Goal: Find specific page/section: Find specific page/section

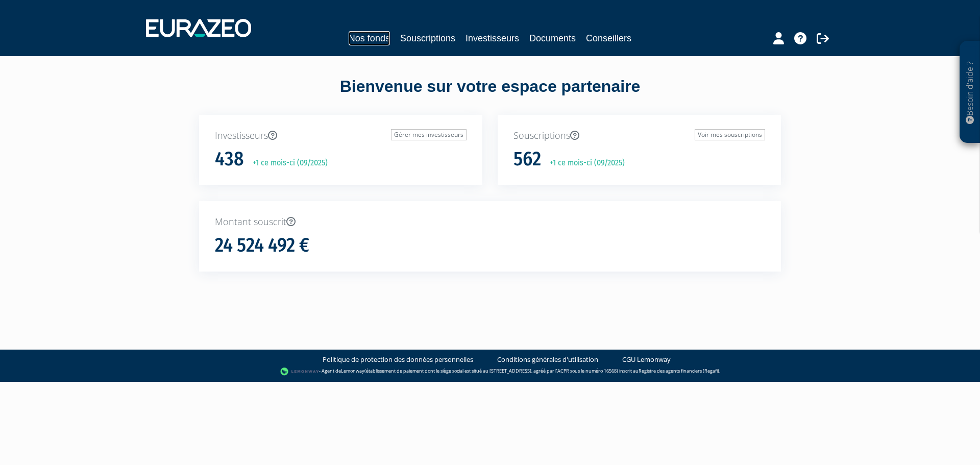
click at [372, 36] on link "Nos fonds" at bounding box center [369, 38] width 41 height 14
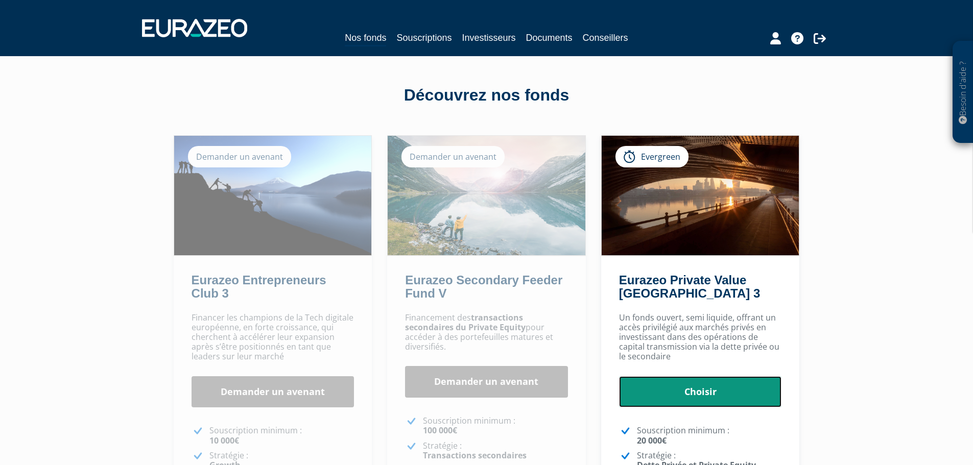
click at [678, 382] on link "Choisir" at bounding box center [700, 392] width 163 height 32
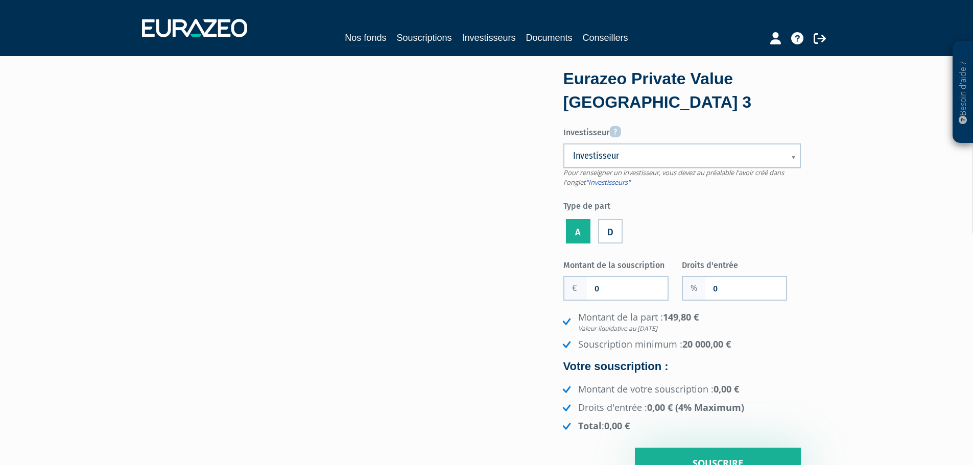
click at [618, 163] on link "Investisseur" at bounding box center [681, 155] width 237 height 25
type input "chappaz"
click at [612, 190] on li "CHAPPAZ SILVINA" at bounding box center [681, 191] width 231 height 13
click at [526, 36] on link "Documents" at bounding box center [549, 38] width 46 height 14
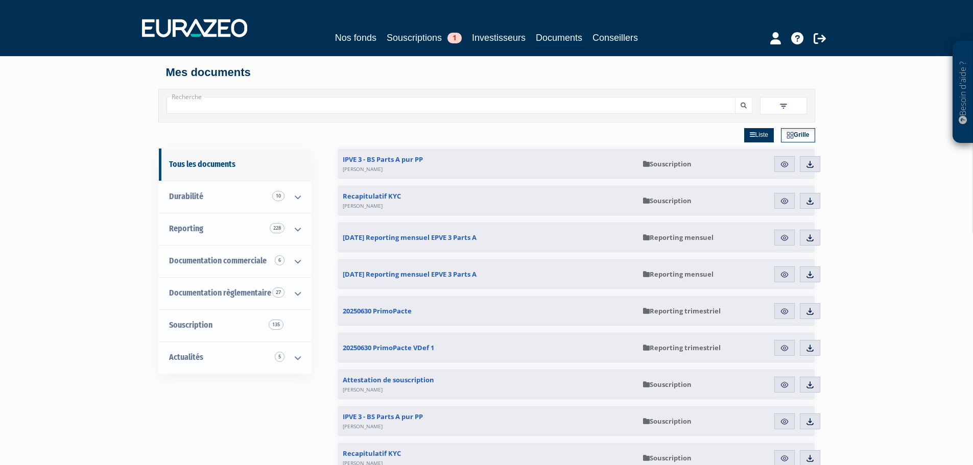
click at [780, 107] on img at bounding box center [783, 106] width 9 height 9
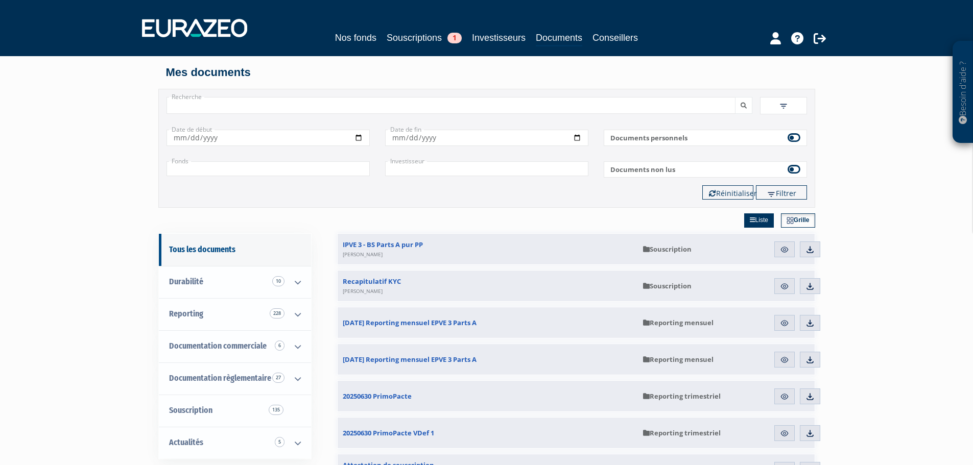
click at [780, 107] on img at bounding box center [783, 106] width 9 height 9
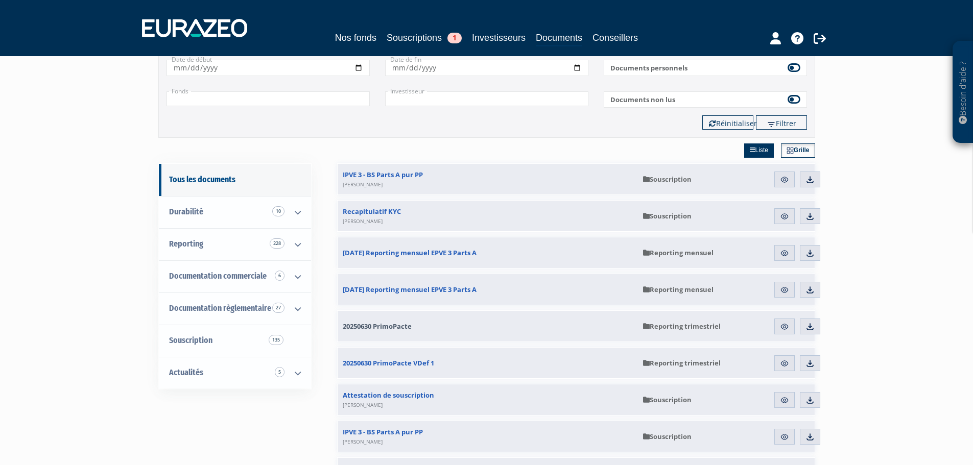
scroll to position [153, 0]
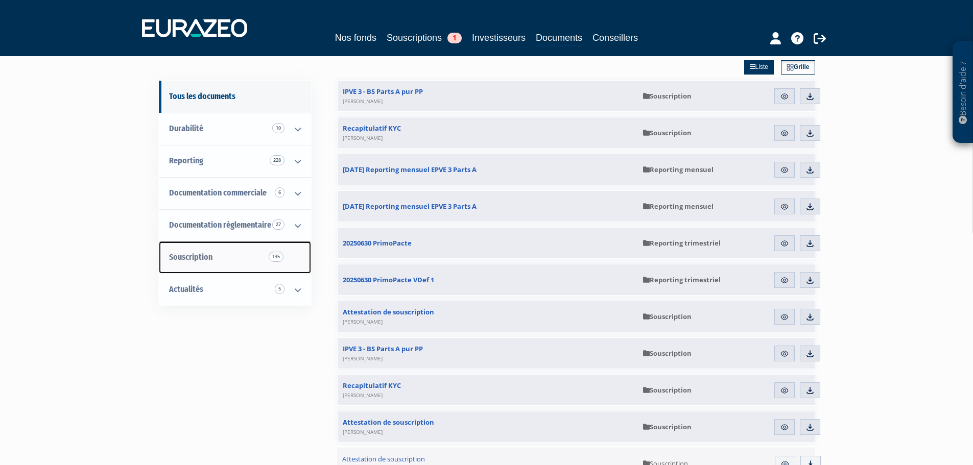
click at [267, 253] on link "Souscription 135" at bounding box center [235, 257] width 152 height 32
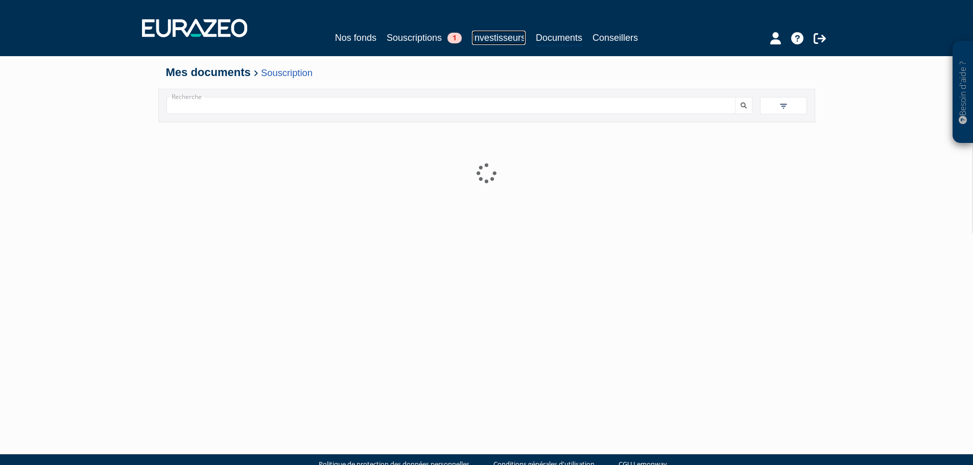
click at [494, 37] on link "Investisseurs" at bounding box center [499, 38] width 54 height 14
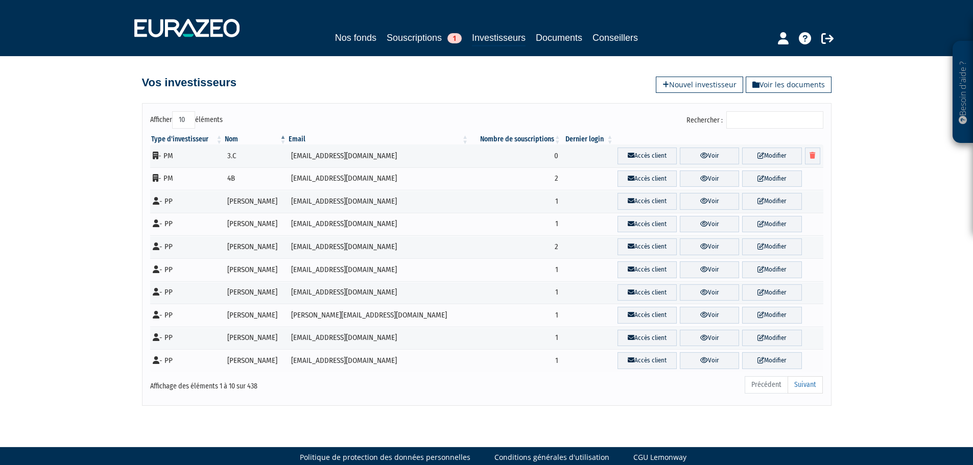
click at [740, 115] on input "Rechercher :" at bounding box center [774, 119] width 97 height 17
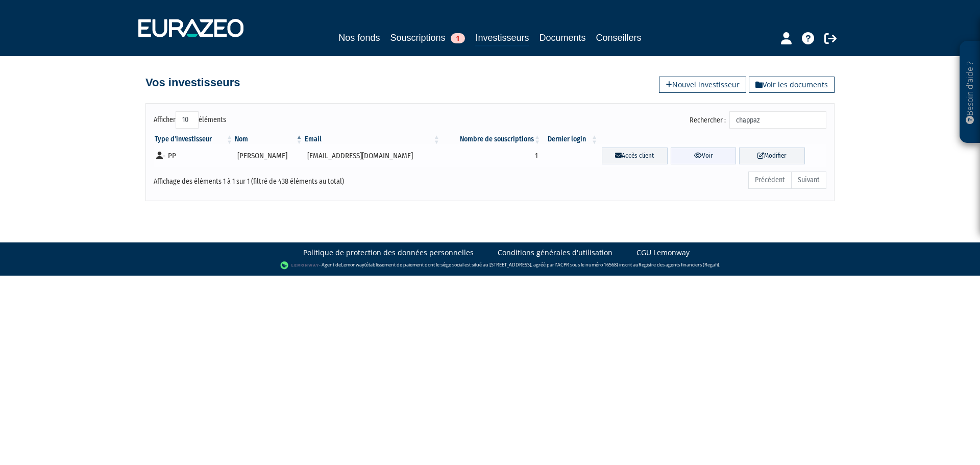
type input "chappaz"
click at [705, 156] on link "Voir" at bounding box center [704, 156] width 66 height 17
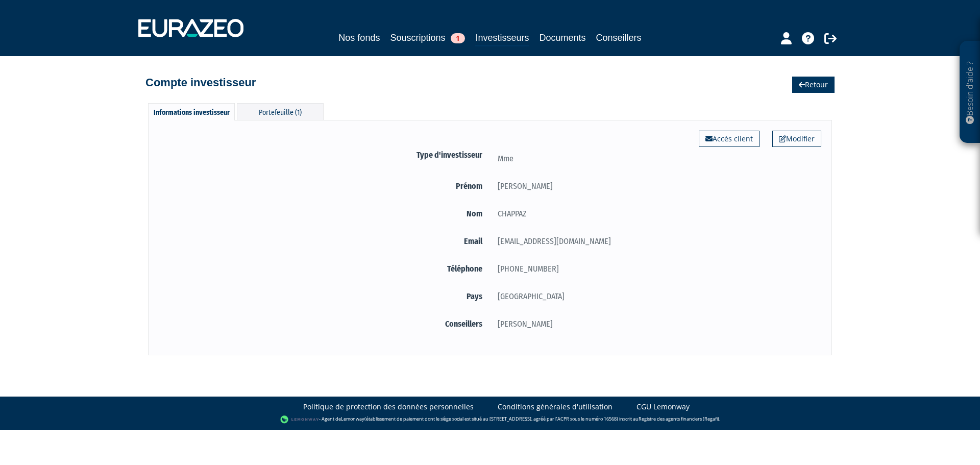
click at [800, 87] on icon at bounding box center [802, 84] width 6 height 7
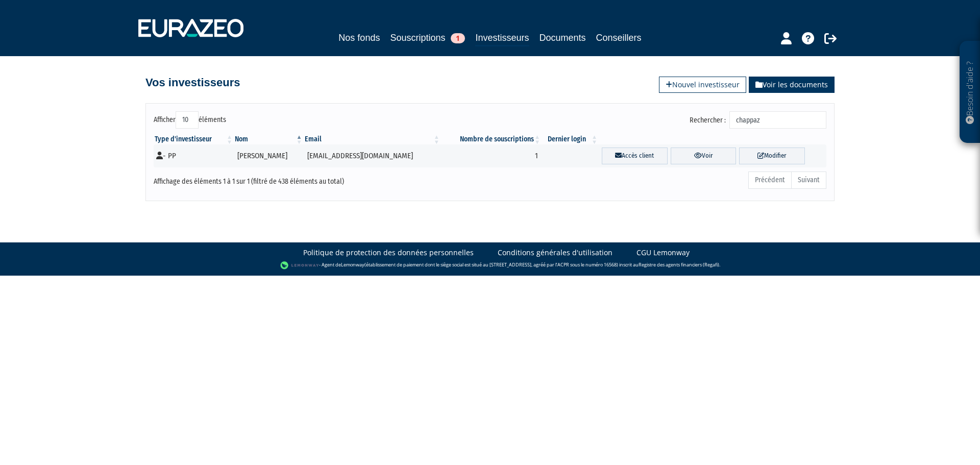
click at [770, 85] on link "Voir les documents" at bounding box center [792, 85] width 86 height 16
